Goal: Transaction & Acquisition: Download file/media

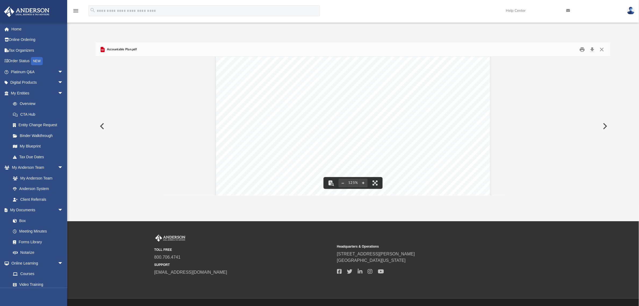
scroll to position [101, 0]
click at [365, 182] on button "File preview" at bounding box center [363, 183] width 9 height 12
click at [511, 49] on button "Close" at bounding box center [602, 49] width 10 height 8
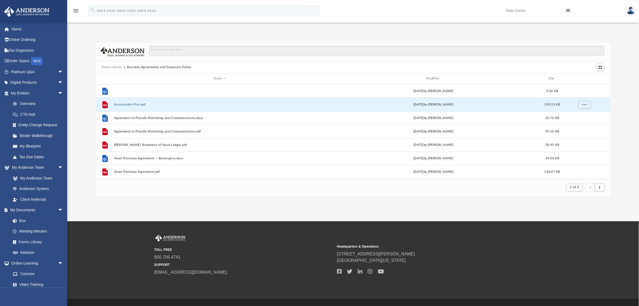
click at [140, 92] on button "Accountable Plan.docx" at bounding box center [219, 90] width 211 height 3
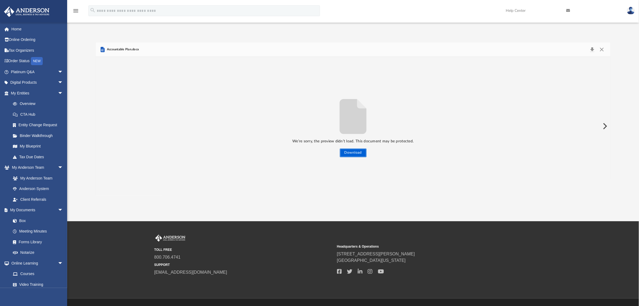
click at [347, 152] on button "Download" at bounding box center [353, 152] width 27 height 9
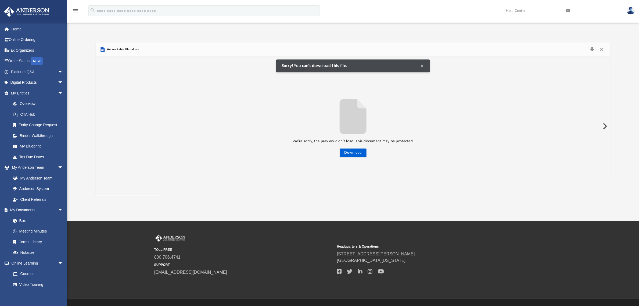
click at [422, 65] on button "Clear Notification" at bounding box center [422, 66] width 6 height 6
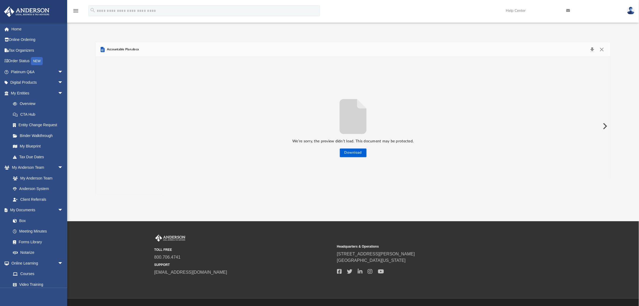
drag, startPoint x: 18, startPoint y: 30, endPoint x: 22, endPoint y: 35, distance: 6.4
click at [18, 30] on link "Home" at bounding box center [37, 29] width 67 height 11
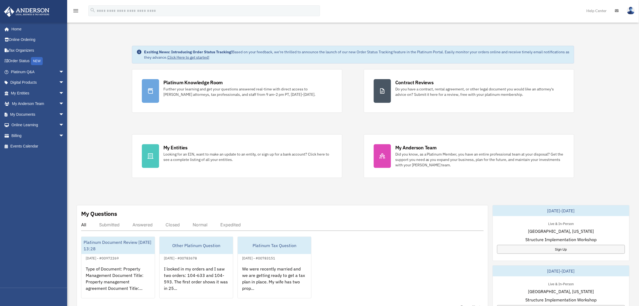
click at [59, 115] on span "arrow_drop_down" at bounding box center [64, 114] width 11 height 11
click at [40, 143] on link "Forms Library" at bounding box center [40, 146] width 65 height 11
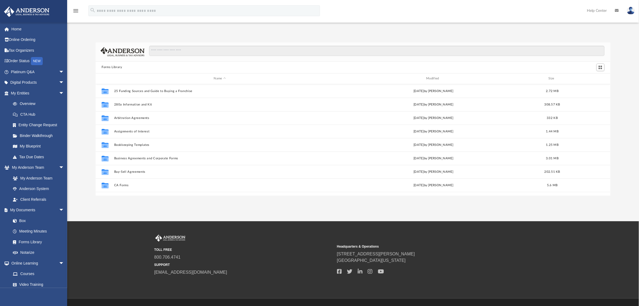
scroll to position [117, 509]
click at [166, 53] on input "Search files and folders" at bounding box center [376, 51] width 455 height 10
type input "**********"
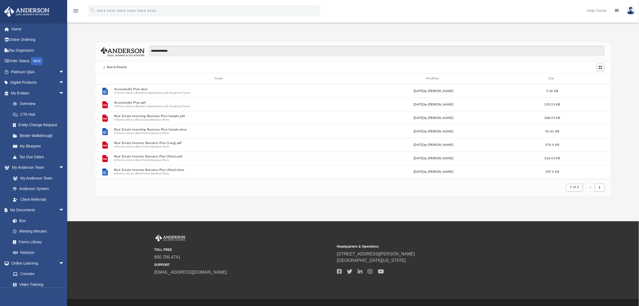
click at [145, 92] on button "Business Agreements and Corporate Forms" at bounding box center [163, 92] width 54 height 3
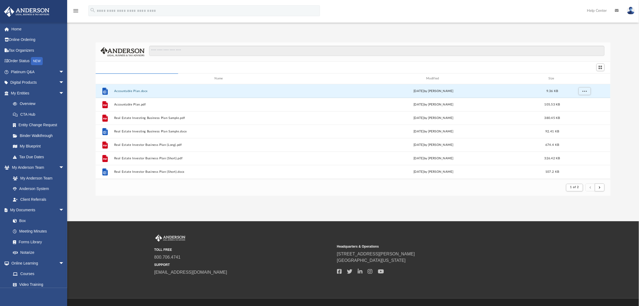
click at [132, 92] on button "Accountable Plan.docx" at bounding box center [219, 90] width 211 height 3
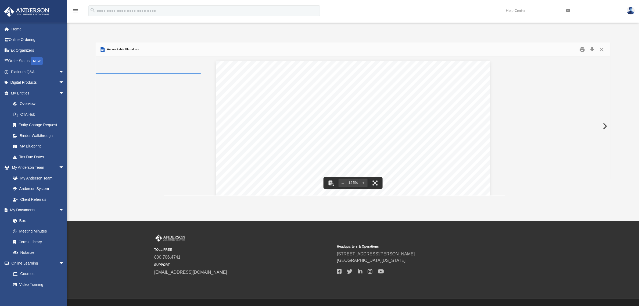
scroll to position [0, 0]
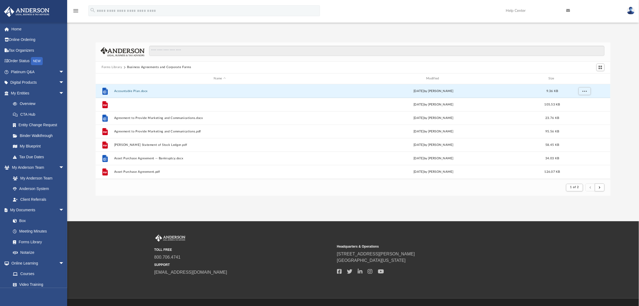
click at [137, 104] on button "Accountable Plan.pdf" at bounding box center [219, 104] width 211 height 3
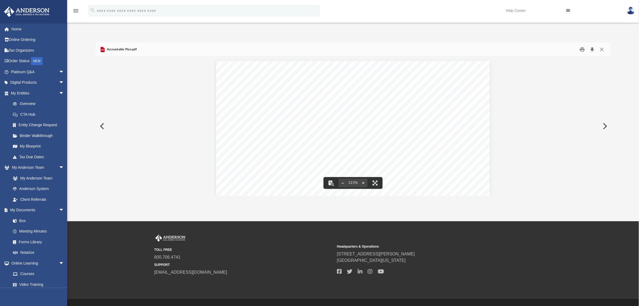
click at [590, 49] on button "Download" at bounding box center [593, 49] width 10 height 8
click at [604, 47] on button "Close" at bounding box center [602, 49] width 10 height 8
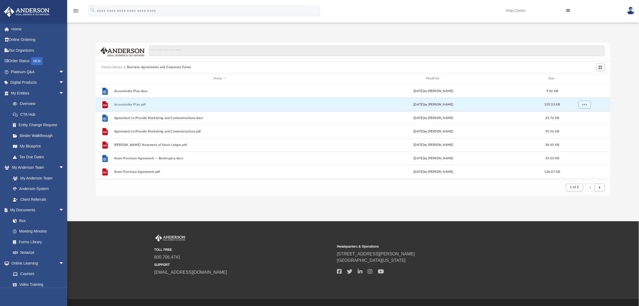
click at [584, 89] on span "More options" at bounding box center [585, 90] width 4 height 3
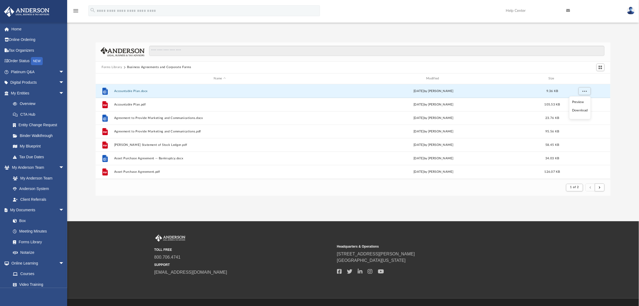
click at [578, 111] on li "Download" at bounding box center [580, 111] width 16 height 6
